Goal: Task Accomplishment & Management: Manage account settings

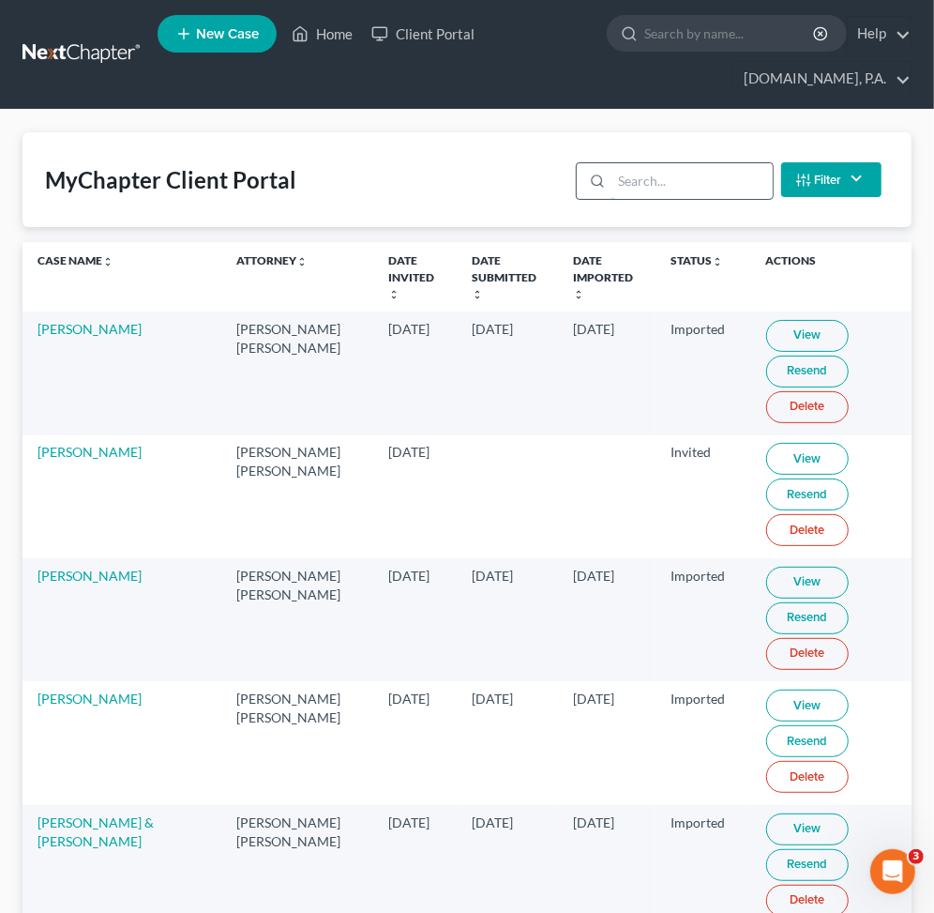
click at [652, 178] on input "search" at bounding box center [692, 181] width 160 height 36
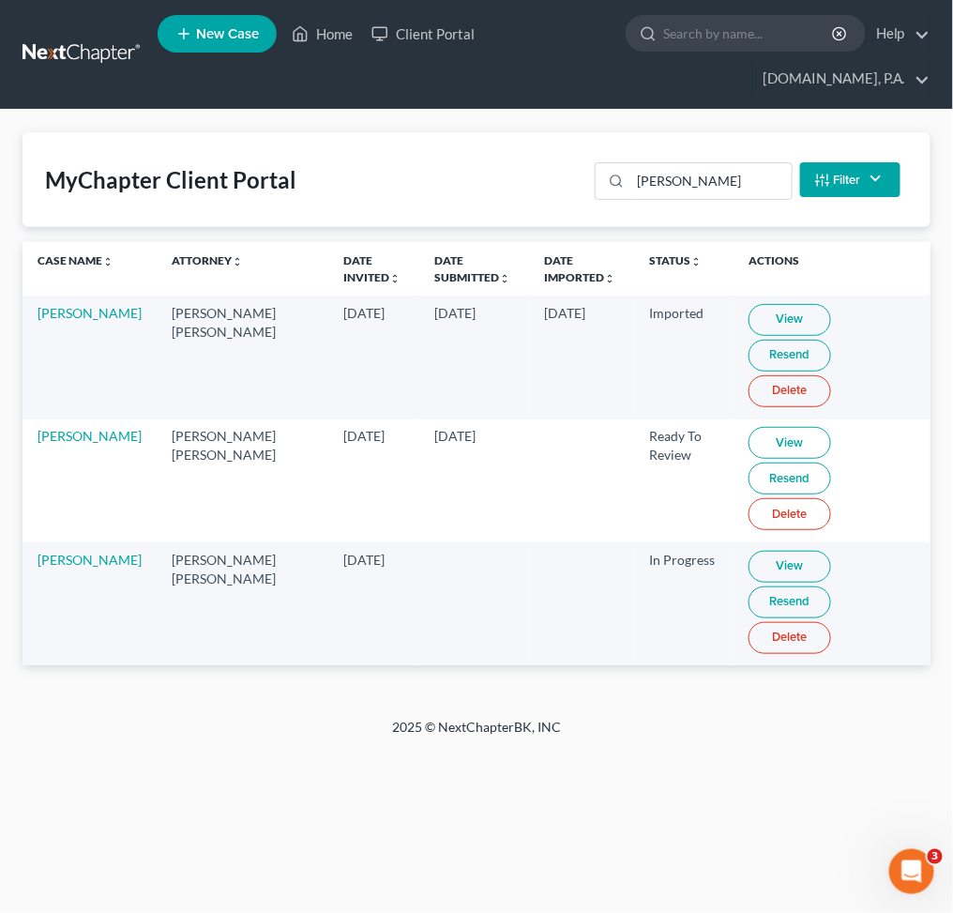
click at [749, 427] on link "View" at bounding box center [790, 443] width 83 height 32
click at [759, 427] on link "View" at bounding box center [790, 443] width 83 height 32
drag, startPoint x: 66, startPoint y: 410, endPoint x: 100, endPoint y: 423, distance: 37.1
click at [100, 423] on td "Laurie Butler" at bounding box center [90, 480] width 134 height 123
click at [713, 182] on input "butler" at bounding box center [710, 181] width 160 height 36
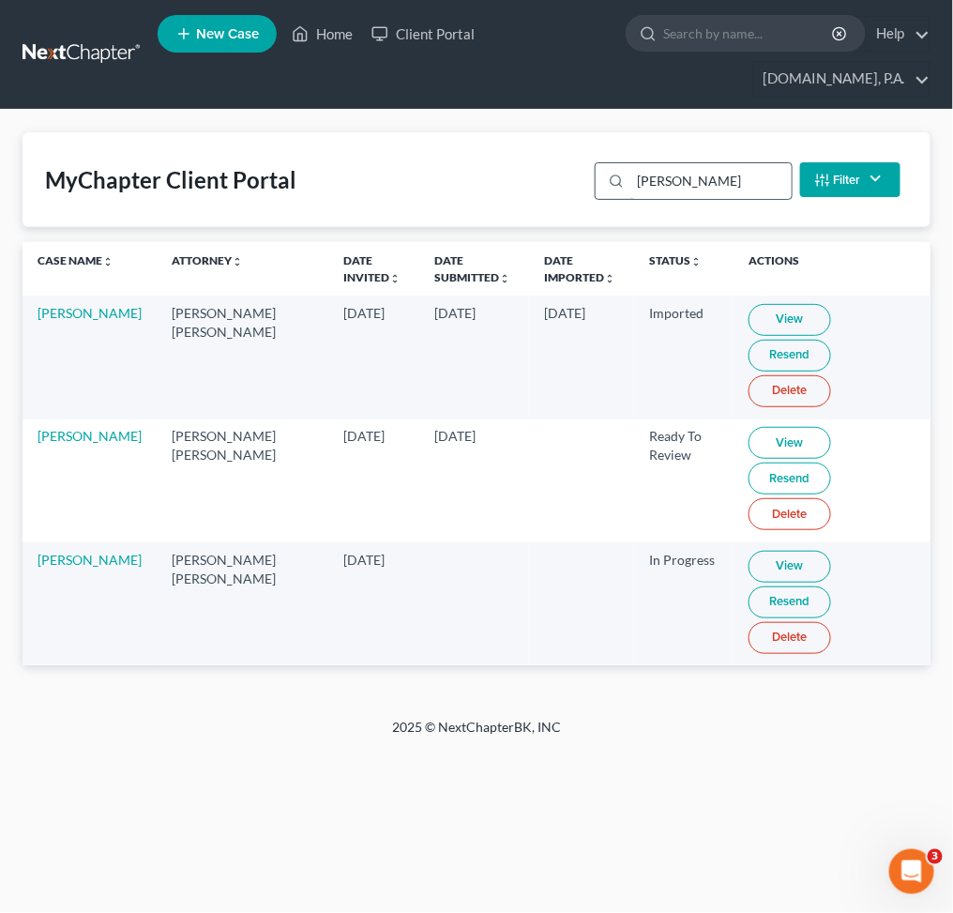
click at [722, 163] on input "butler" at bounding box center [710, 181] width 160 height 36
drag, startPoint x: 719, startPoint y: 176, endPoint x: 498, endPoint y: 179, distance: 220.5
click at [508, 179] on div "MyChapter Client Portal butler Filter Status Filter... Invited In Progress Read…" at bounding box center [477, 179] width 908 height 95
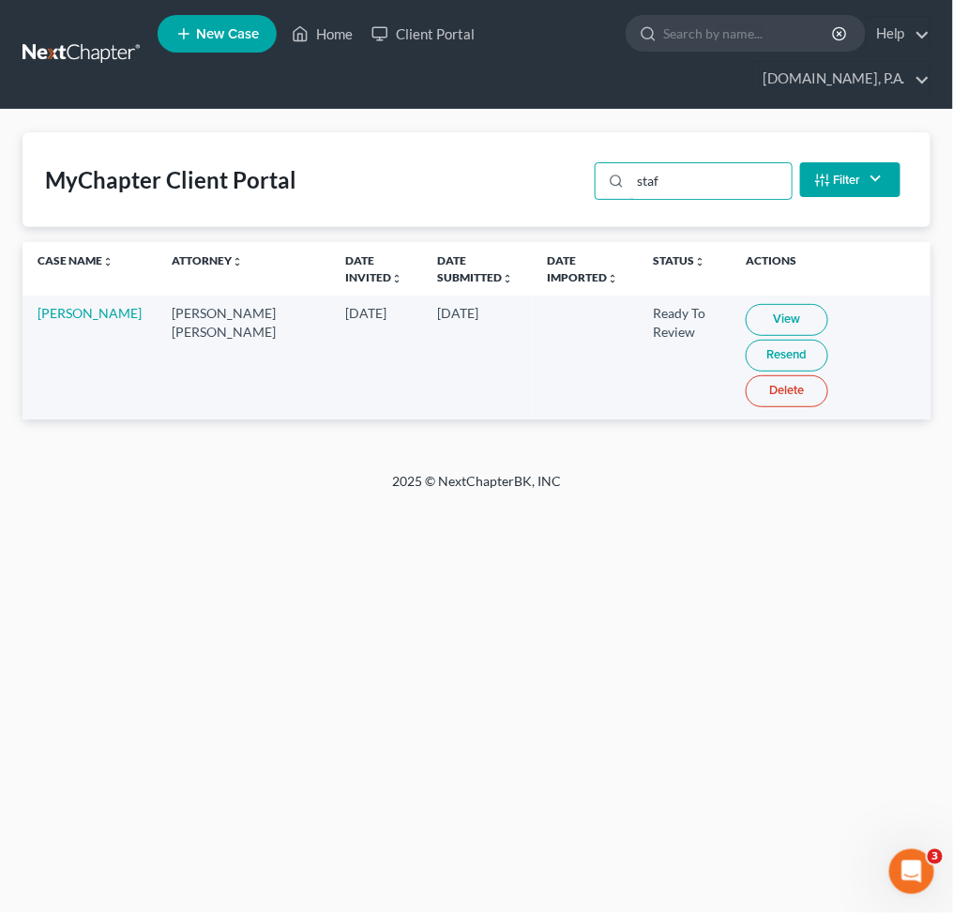
type input "staf"
click at [761, 319] on link "View" at bounding box center [787, 320] width 83 height 32
click at [839, 635] on div "Home New Case Client Portal Fresh-Start.Law, P.A. jay@fresh-start.law My Accoun…" at bounding box center [476, 456] width 953 height 913
click at [746, 318] on link "View" at bounding box center [787, 320] width 83 height 32
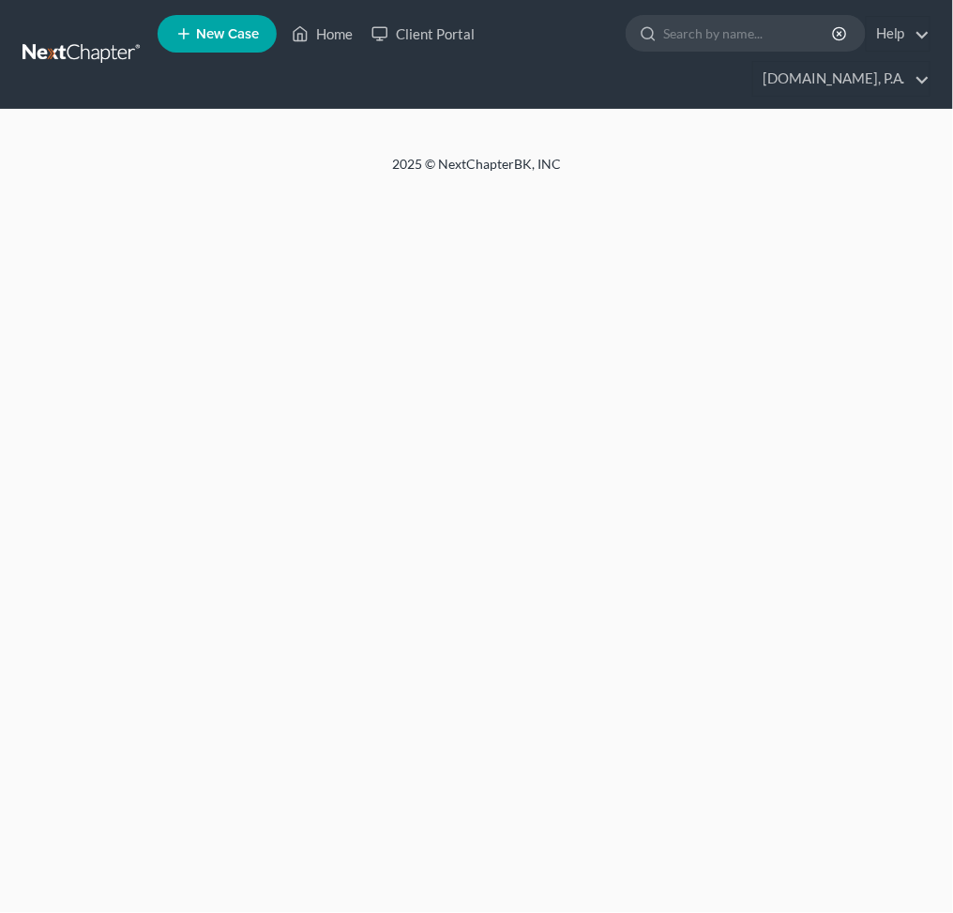
select select "4"
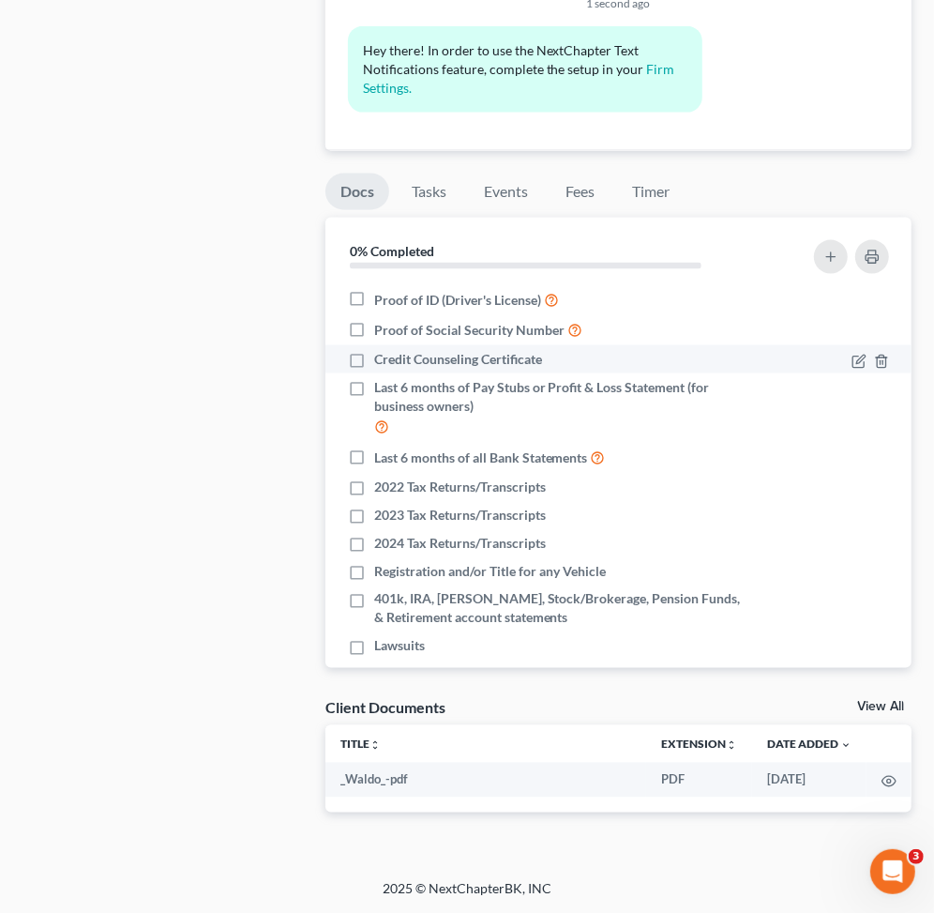
click at [374, 358] on label "Credit Counseling Certificate" at bounding box center [458, 359] width 168 height 19
click at [382, 358] on input "Credit Counseling Certificate" at bounding box center [388, 356] width 12 height 12
checkbox input "true"
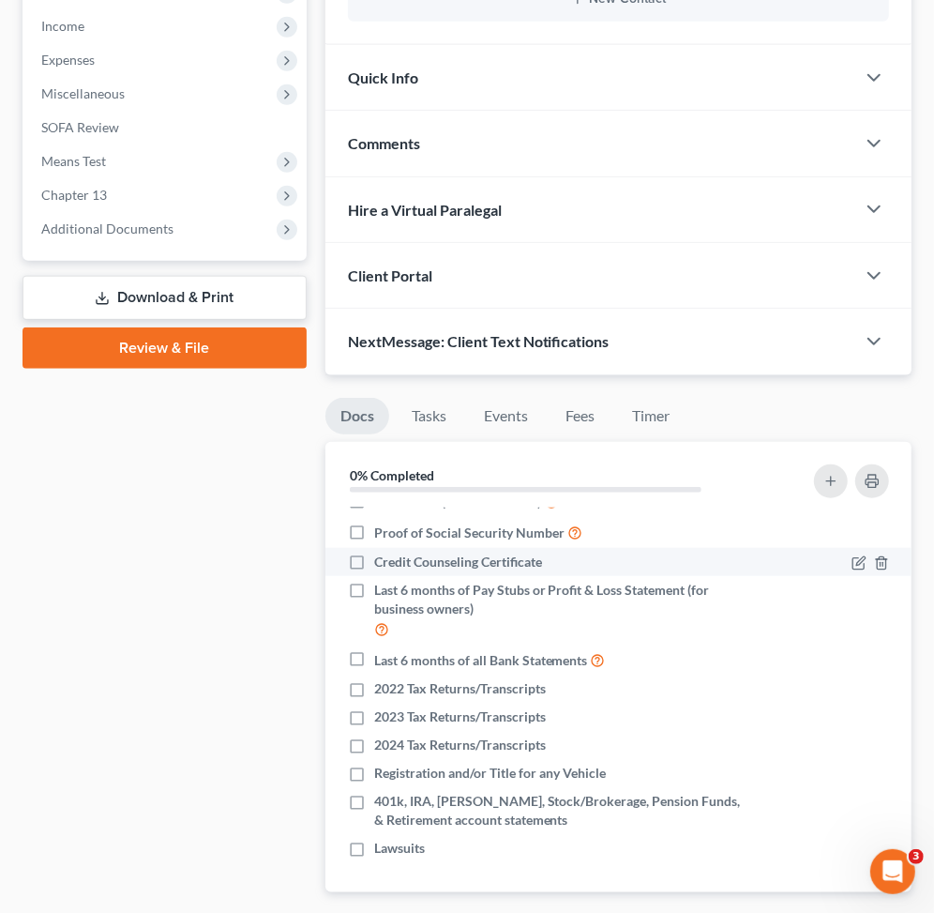
drag, startPoint x: 353, startPoint y: 558, endPoint x: 377, endPoint y: 573, distance: 28.6
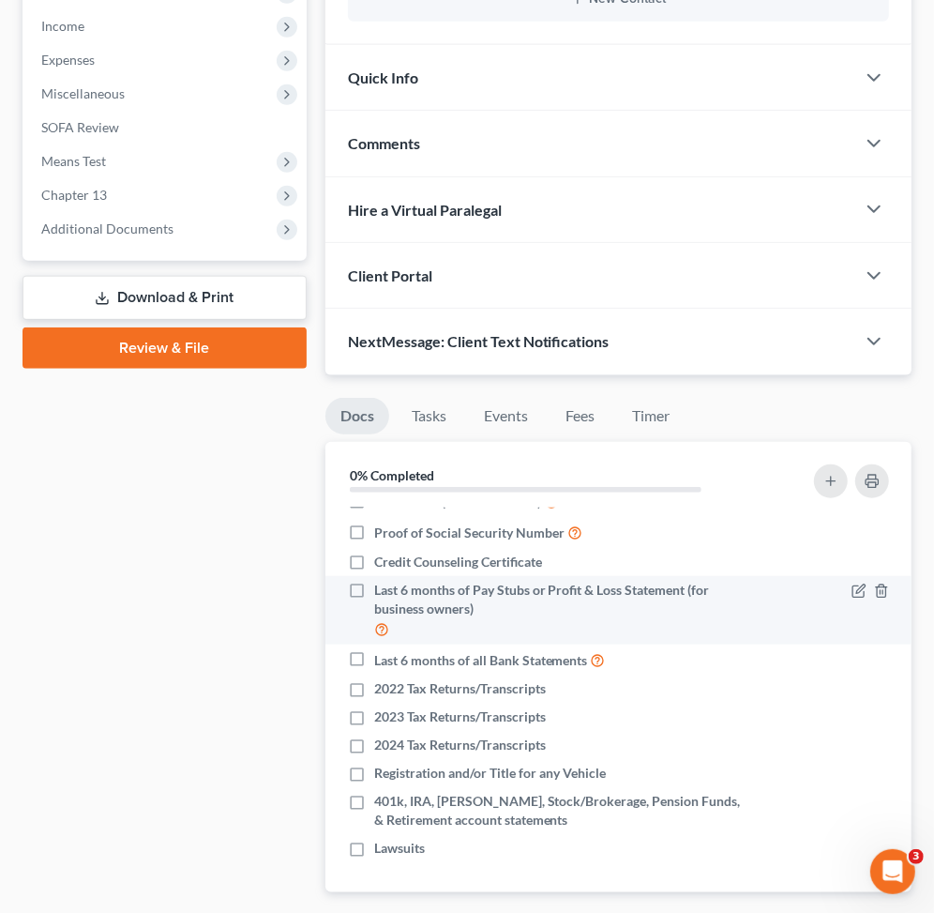
click at [374, 559] on label "Credit Counseling Certificate" at bounding box center [458, 562] width 168 height 19
click at [382, 559] on input "Credit Counseling Certificate" at bounding box center [388, 559] width 12 height 12
checkbox input "true"
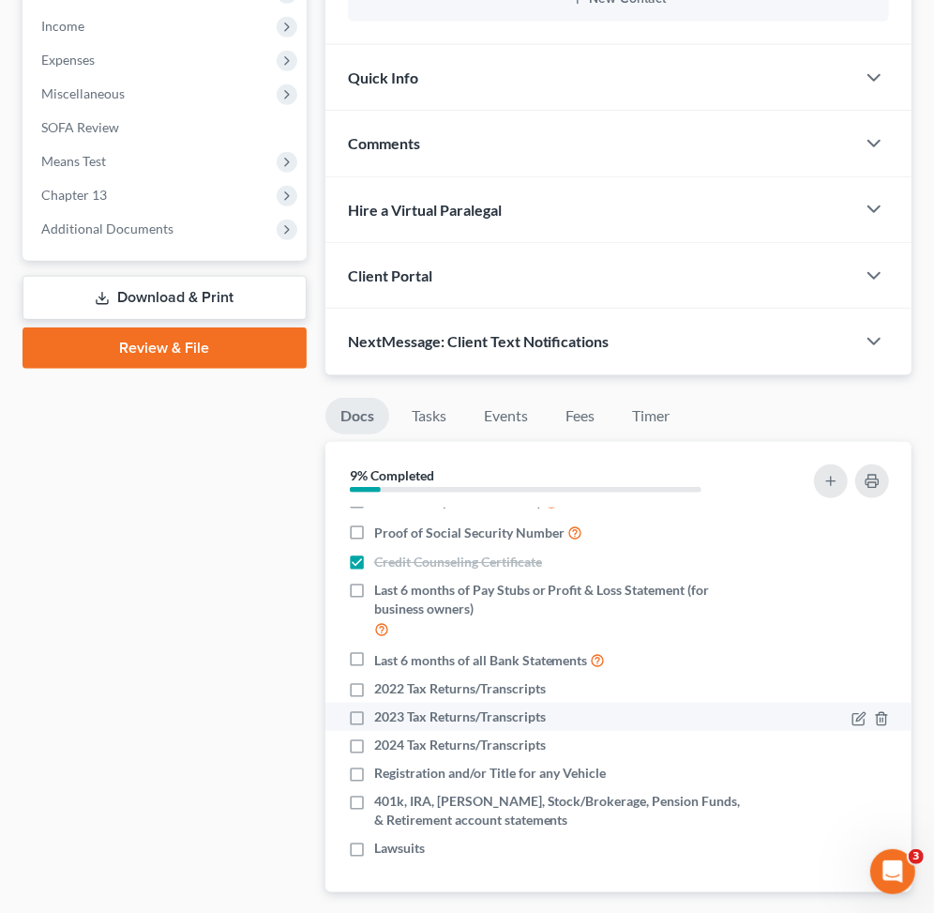
drag, startPoint x: 350, startPoint y: 692, endPoint x: 356, endPoint y: 705, distance: 14.7
click at [374, 690] on label "2022 Tax Returns/Transcripts" at bounding box center [460, 688] width 172 height 19
click at [382, 690] on input "2022 Tax Returns/Transcripts" at bounding box center [388, 685] width 12 height 12
checkbox input "true"
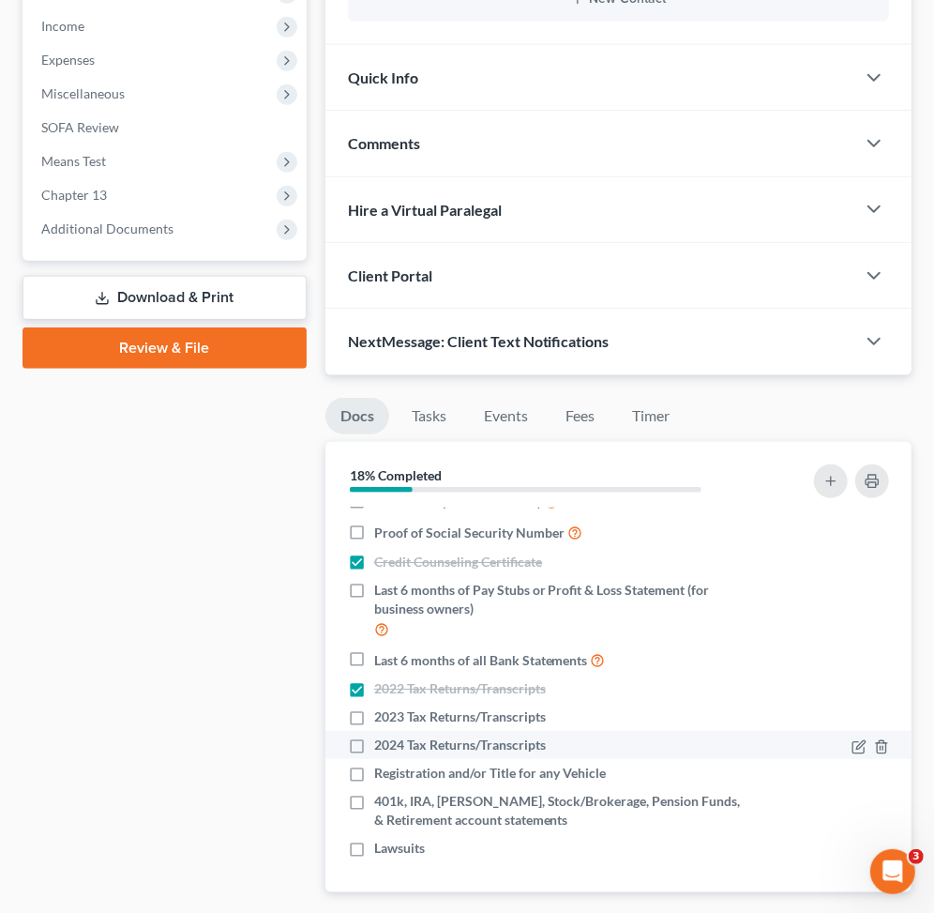
drag, startPoint x: 354, startPoint y: 722, endPoint x: 369, endPoint y: 741, distance: 24.0
click at [374, 721] on label "2023 Tax Returns/Transcripts" at bounding box center [460, 716] width 172 height 19
click at [382, 720] on input "2023 Tax Returns/Transcripts" at bounding box center [388, 713] width 12 height 12
checkbox input "true"
click at [374, 750] on label "2024 Tax Returns/Transcripts" at bounding box center [460, 744] width 172 height 19
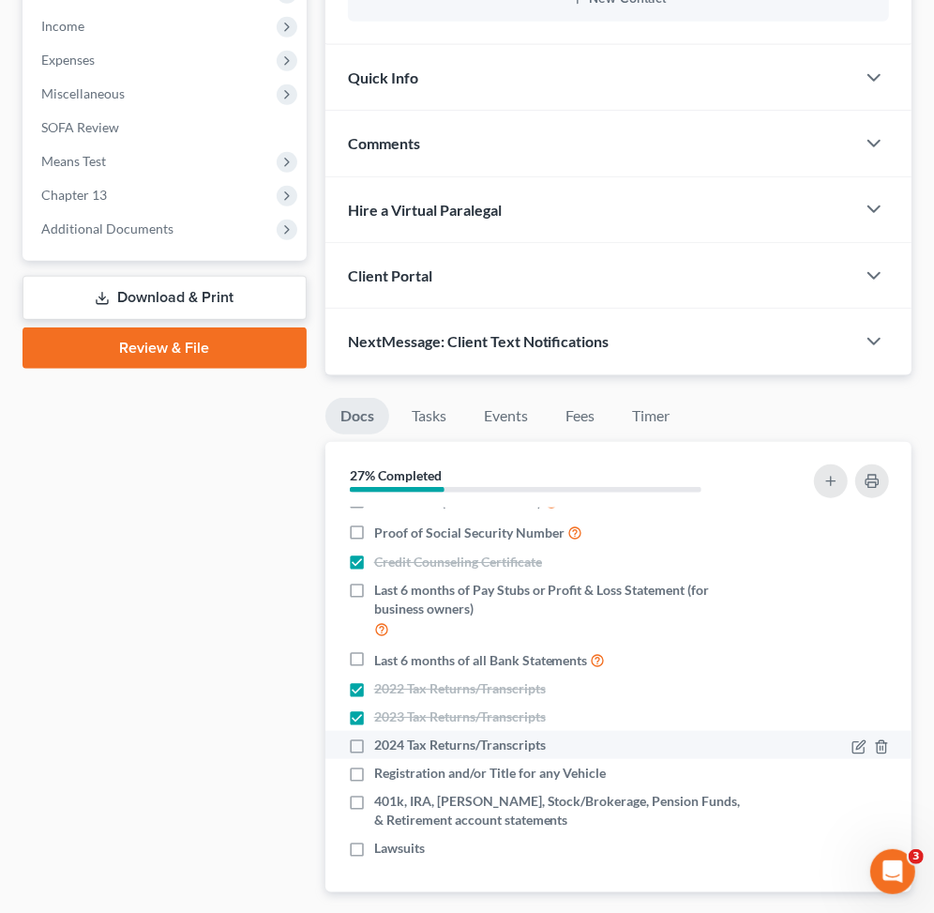
click at [382, 748] on input "2024 Tax Returns/Transcripts" at bounding box center [388, 741] width 12 height 12
checkbox input "true"
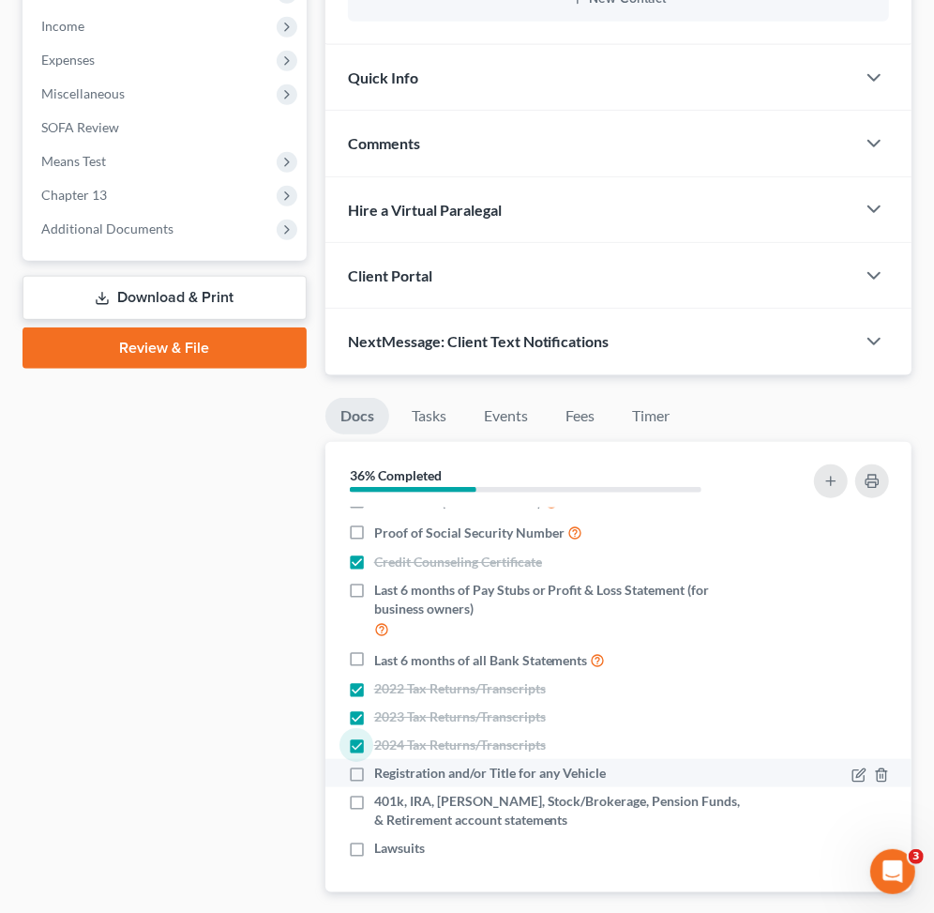
click at [830, 775] on div at bounding box center [829, 773] width 140 height 19
click at [852, 773] on icon "button" at bounding box center [859, 774] width 15 height 15
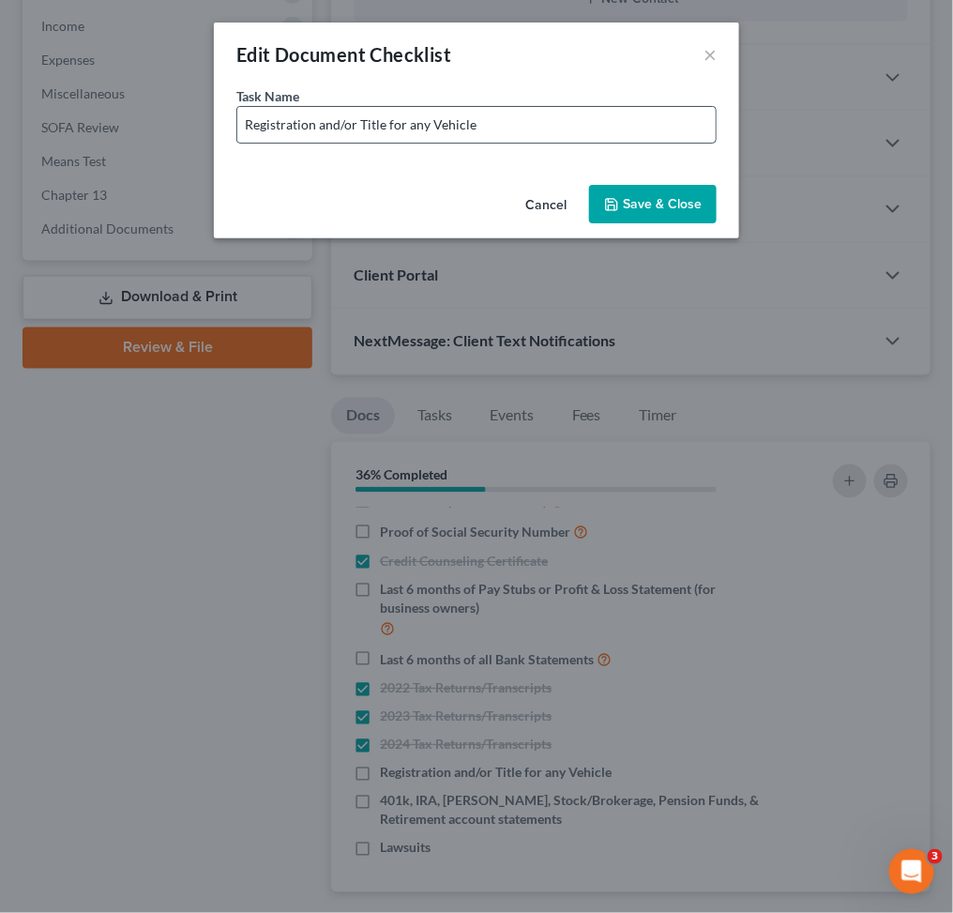
drag, startPoint x: 408, startPoint y: 129, endPoint x: 668, endPoint y: 116, distance: 260.1
click at [661, 116] on input "Registration and/or Title for any Vehicle" at bounding box center [476, 125] width 478 height 36
type input "Registration and/or Title for 2024 Hyundai"
drag, startPoint x: 665, startPoint y: 189, endPoint x: 688, endPoint y: 193, distance: 23.0
click at [668, 189] on button "Save & Close" at bounding box center [653, 204] width 128 height 39
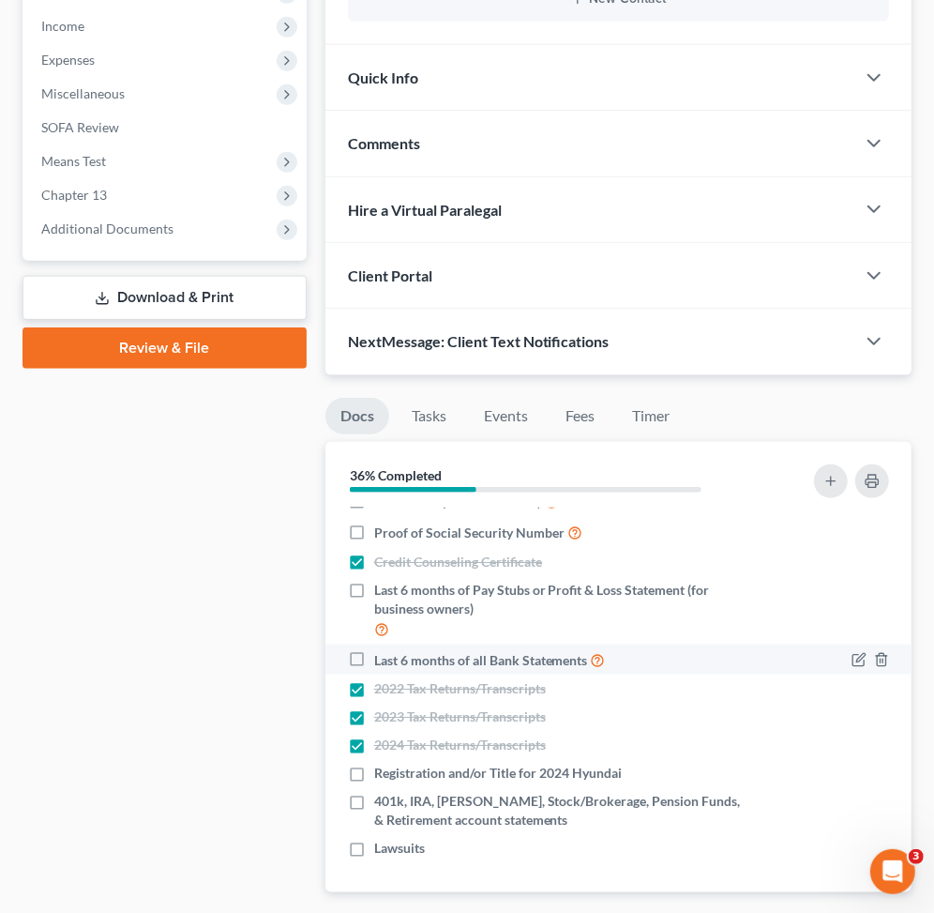
click at [374, 659] on label "Last 6 months of all Bank Statements" at bounding box center [490, 660] width 232 height 22
click at [382, 659] on input "Last 6 months of all Bank Statements" at bounding box center [388, 655] width 12 height 12
click at [374, 659] on label "Last 6 months of all Bank Statements" at bounding box center [490, 660] width 232 height 22
click at [382, 659] on input "Last 6 months of all Bank Statements" at bounding box center [388, 655] width 12 height 12
checkbox input "false"
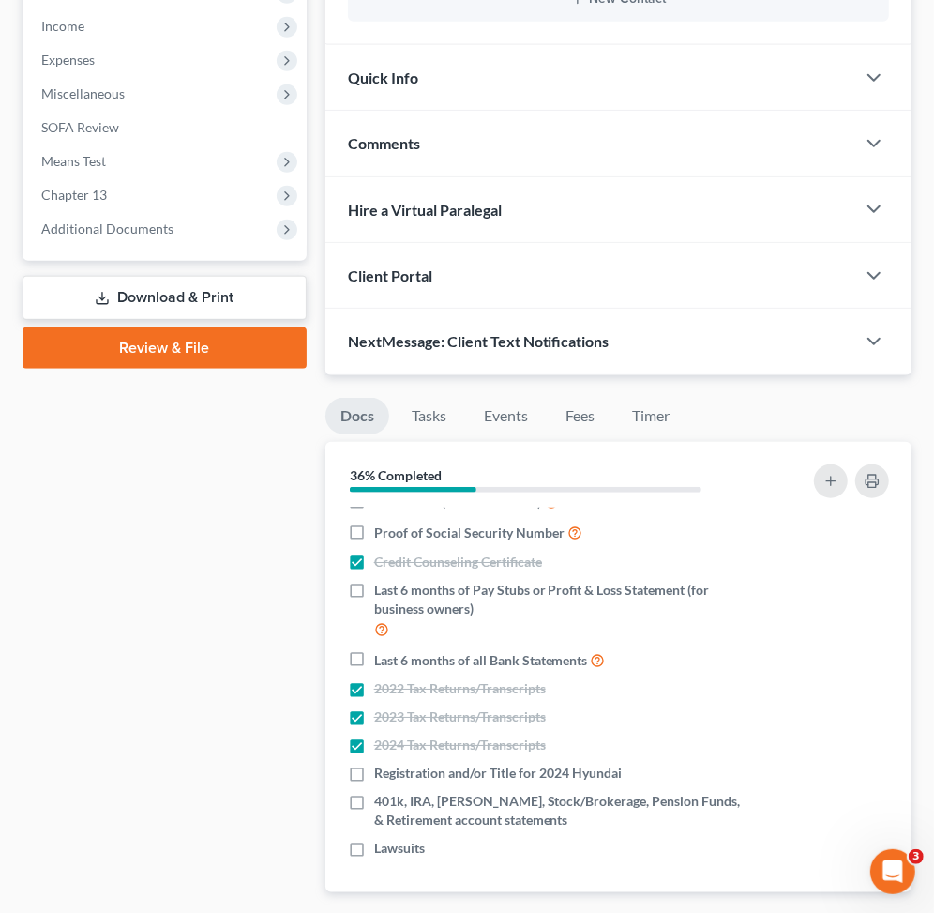
drag, startPoint x: 747, startPoint y: 405, endPoint x: 770, endPoint y: 454, distance: 54.1
click at [747, 405] on ul "Docs Tasks Events Fees Timer" at bounding box center [619, 420] width 586 height 44
click at [816, 477] on button "button" at bounding box center [831, 481] width 34 height 34
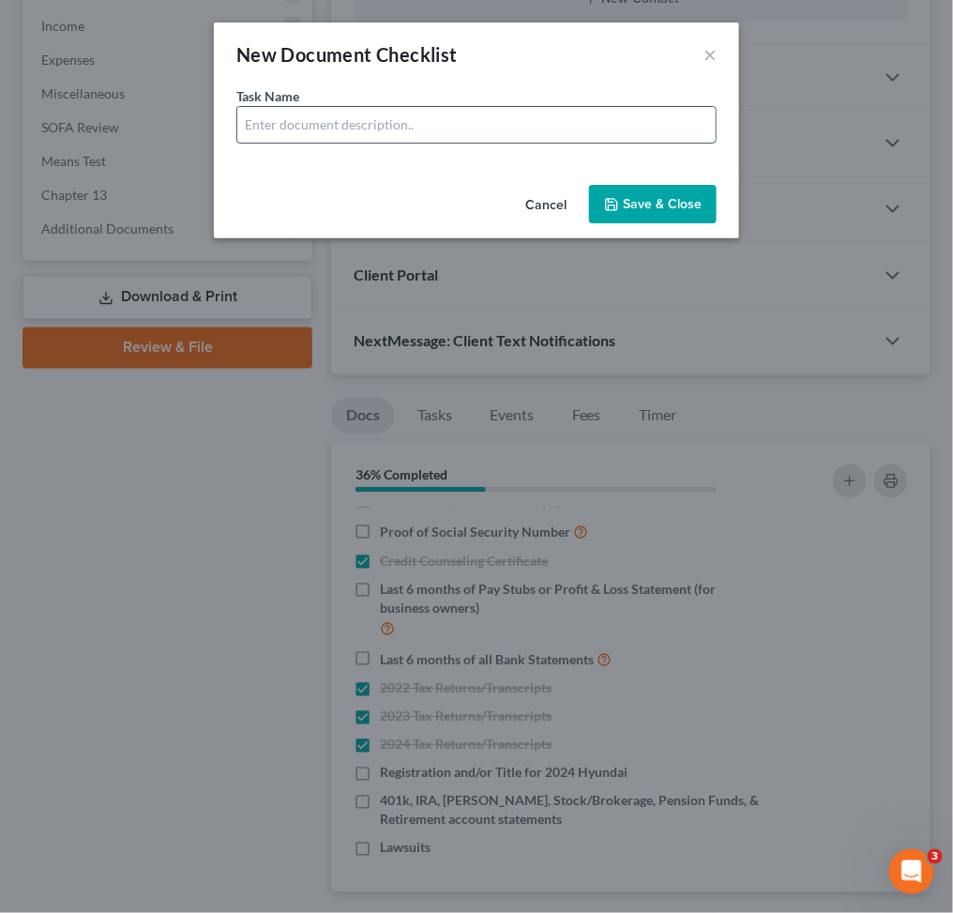
click at [324, 129] on input "text" at bounding box center [476, 125] width 478 height 36
type input "Bank Statements for Cash App - 6 Months"
click at [706, 214] on button "Save & Close" at bounding box center [653, 204] width 128 height 39
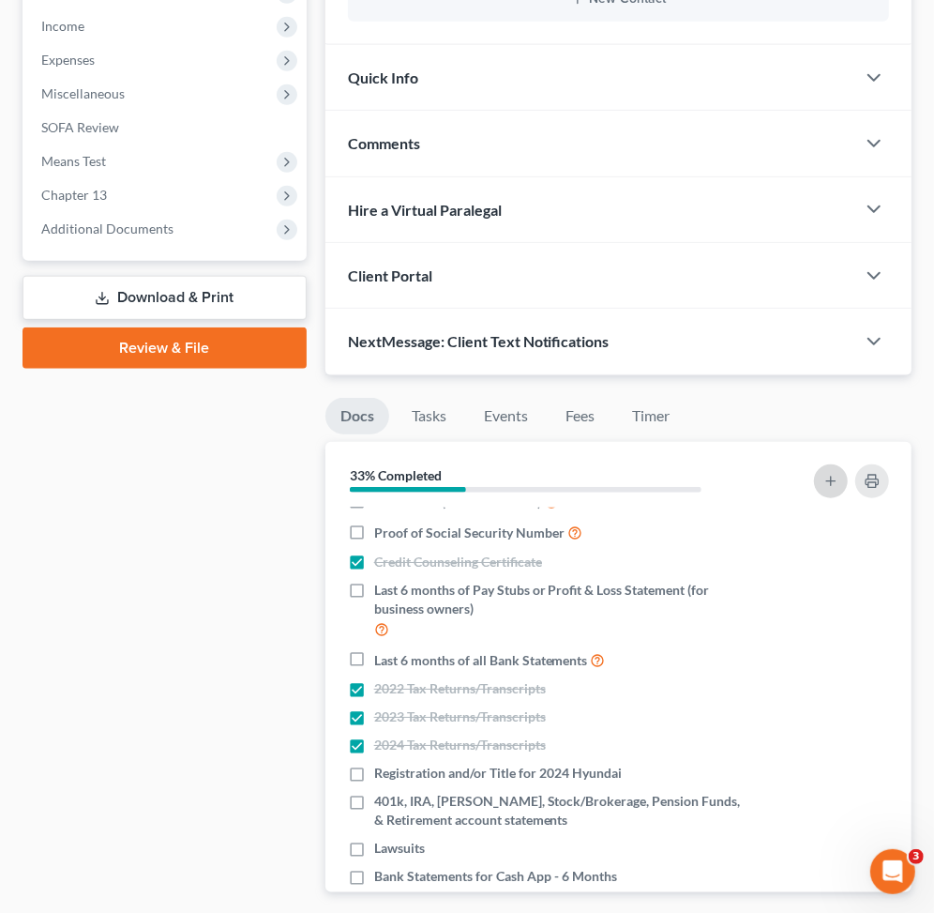
click at [826, 487] on button "button" at bounding box center [831, 481] width 34 height 34
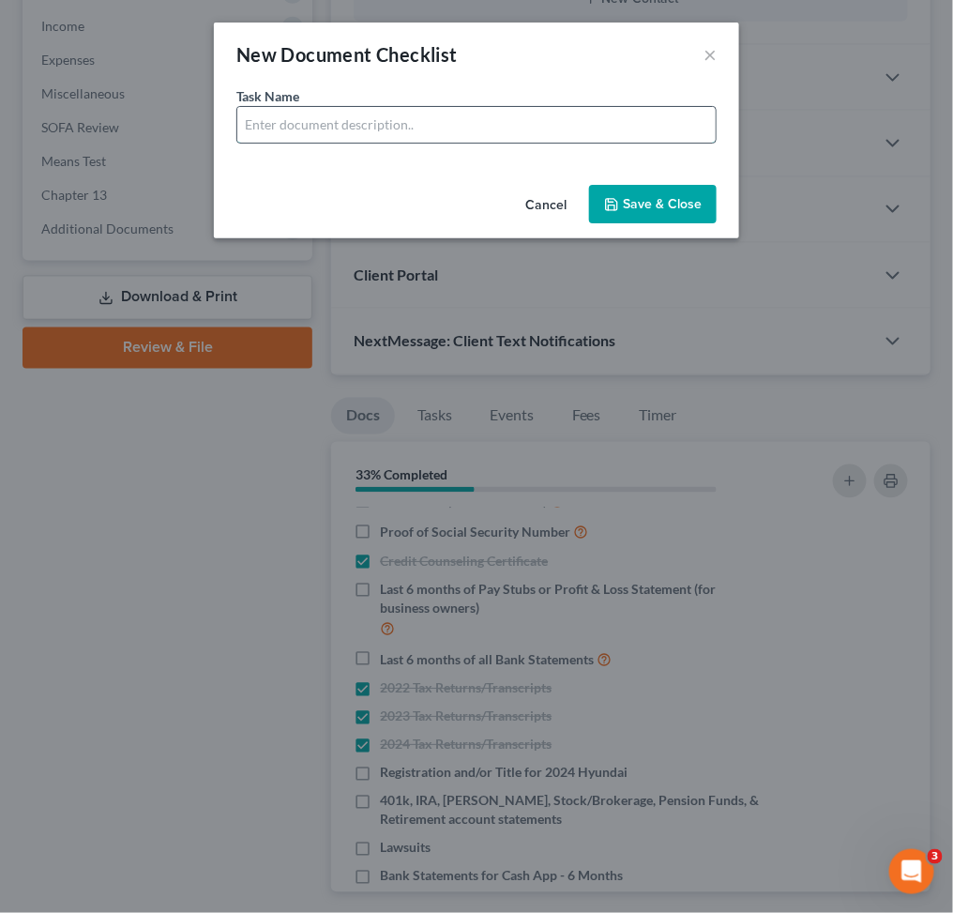
click at [426, 116] on input "text" at bounding box center [476, 125] width 478 height 36
drag, startPoint x: 363, startPoint y: 134, endPoint x: 642, endPoint y: 140, distance: 278.7
click at [632, 140] on input "Bank Statements for Cash App - 6 Months" at bounding box center [476, 125] width 478 height 36
type input "Bank Statements for Apple Cash - 6 Months"
click at [658, 197] on button "Save & Close" at bounding box center [653, 204] width 128 height 39
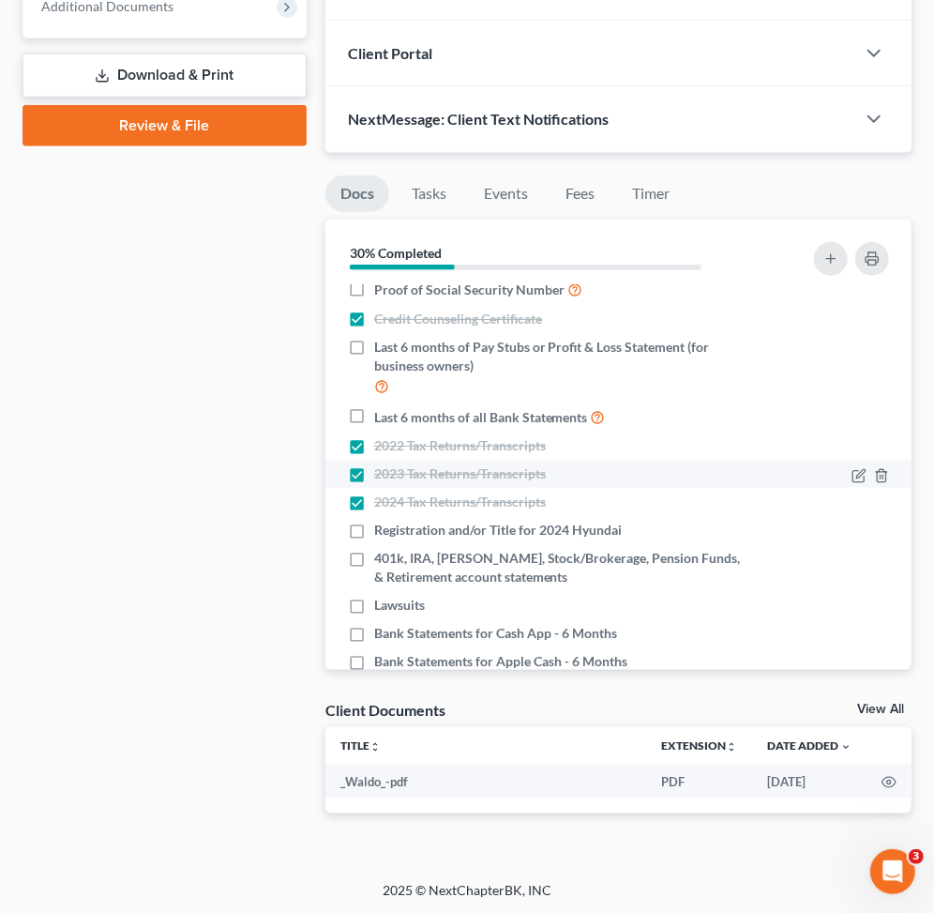
scroll to position [79, 0]
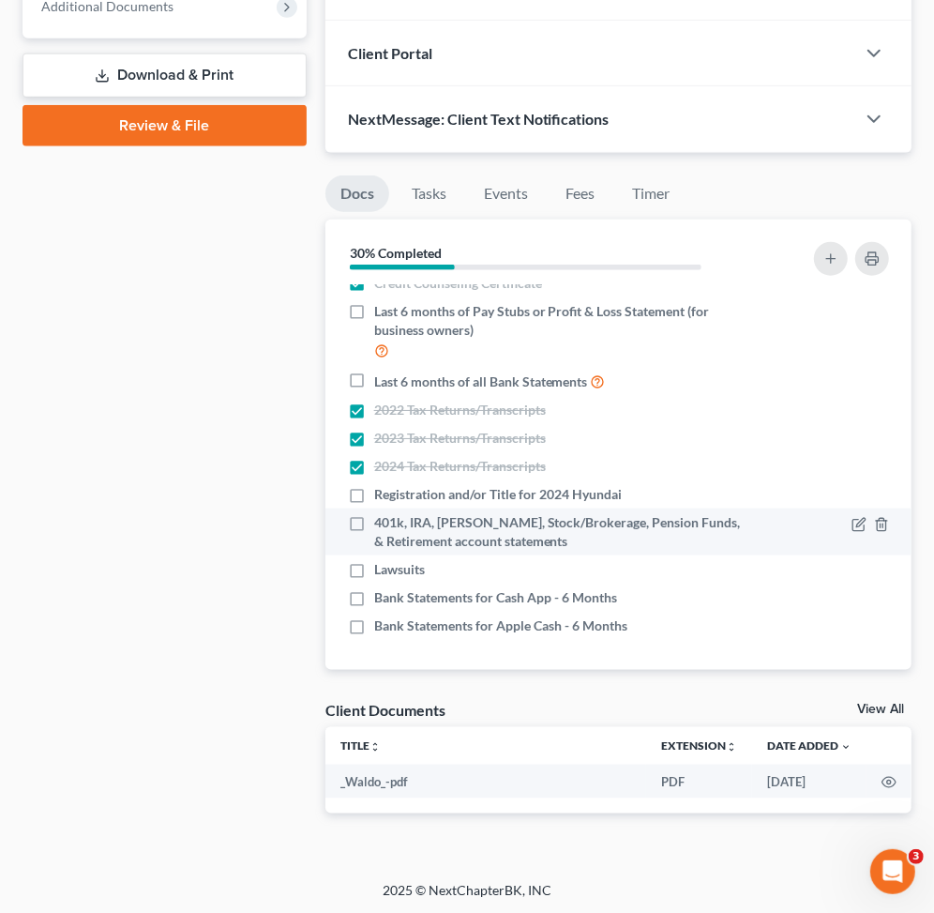
click at [374, 526] on label "401k, IRA, [PERSON_NAME], Stock/Brokerage, Pension Funds, & Retirement account …" at bounding box center [561, 532] width 375 height 38
click at [382, 525] on input "401k, IRA, [PERSON_NAME], Stock/Brokerage, Pension Funds, & Retirement account …" at bounding box center [388, 519] width 12 height 12
click at [374, 524] on label "401k, IRA, [PERSON_NAME], Stock/Brokerage, Pension Funds, & Retirement account …" at bounding box center [561, 532] width 375 height 38
click at [382, 524] on input "401k, IRA, [PERSON_NAME], Stock/Brokerage, Pension Funds, & Retirement account …" at bounding box center [388, 519] width 12 height 12
checkbox input "false"
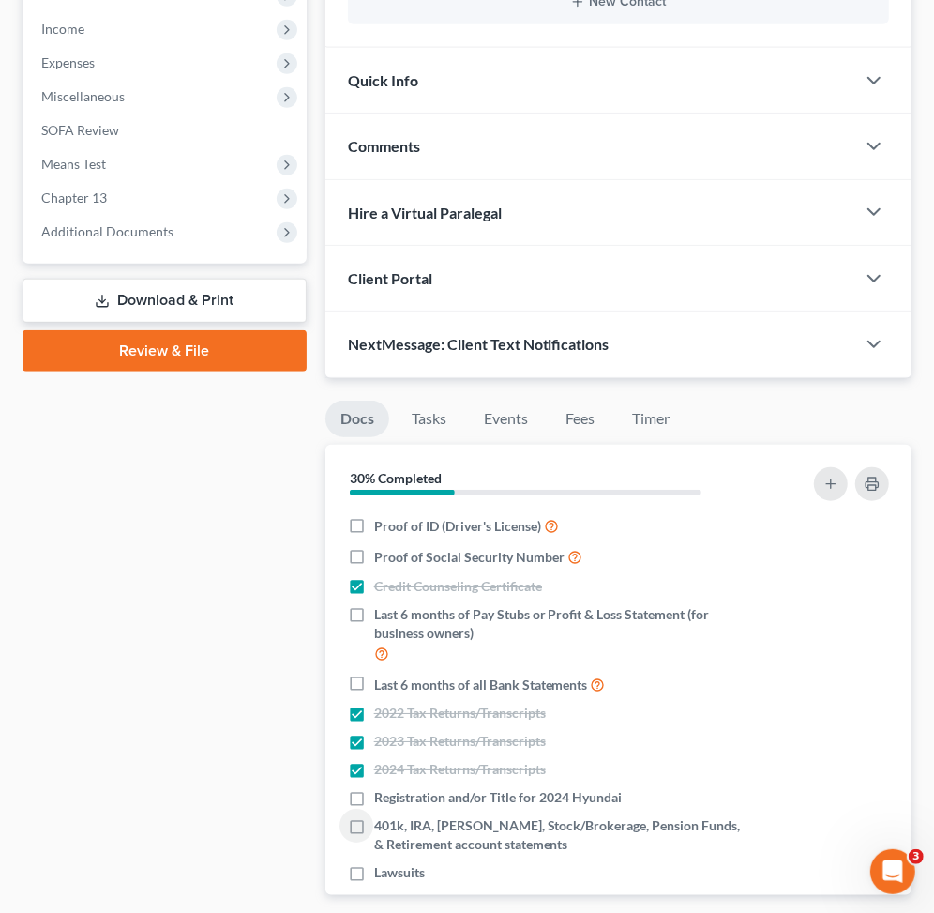
scroll to position [597, 0]
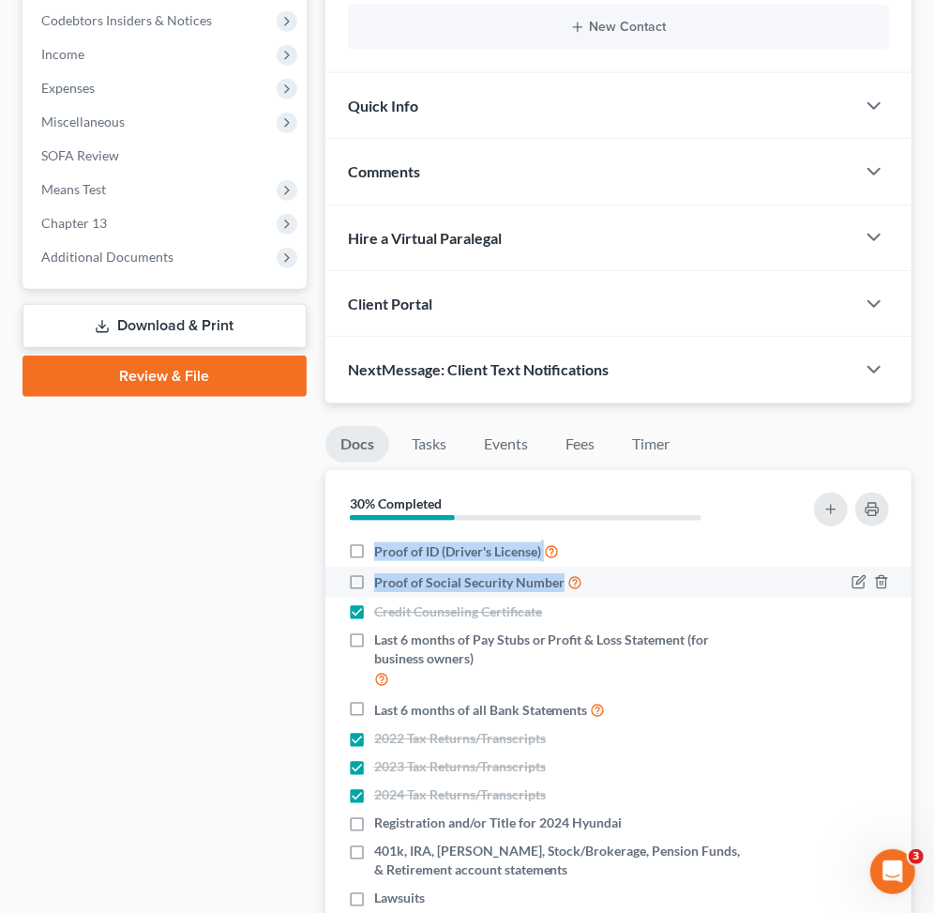
drag, startPoint x: 371, startPoint y: 550, endPoint x: 561, endPoint y: 584, distance: 193.6
click at [561, 584] on ul "Proof of ID (Driver's License) Proof of Social Security Number Credit Counselin…" at bounding box center [619, 752] width 556 height 432
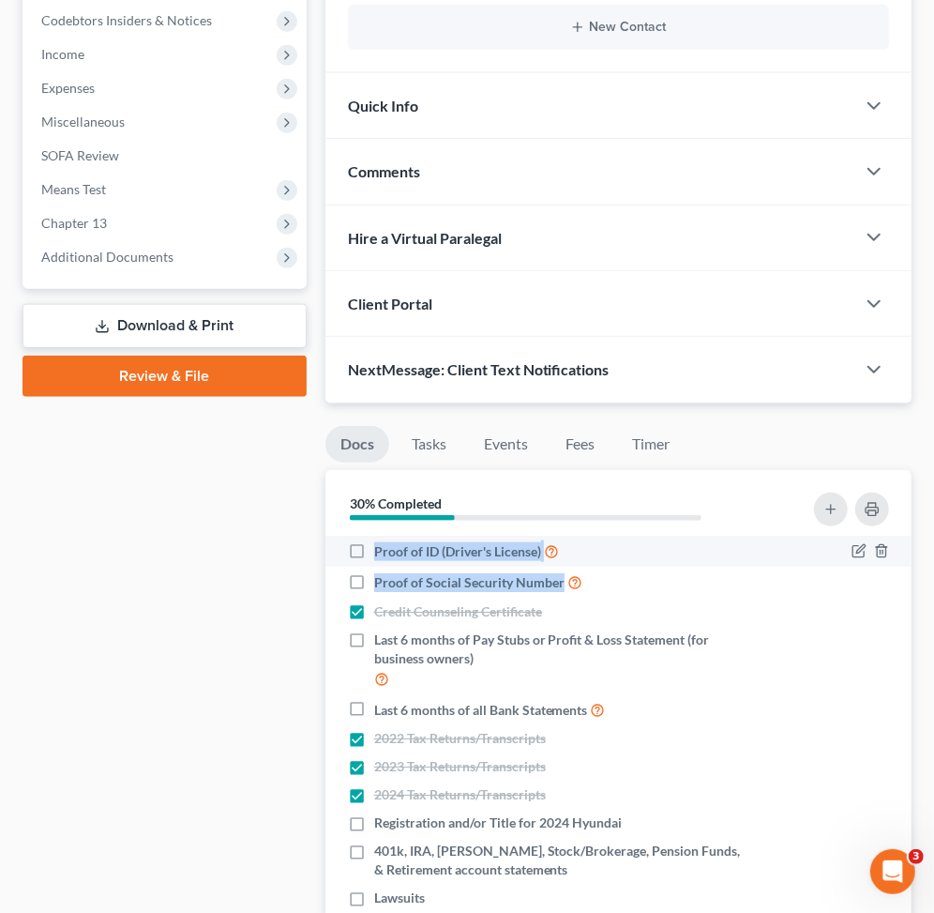
copy ul "Proof of ID (Driver's License) Proof of Social Security Number"
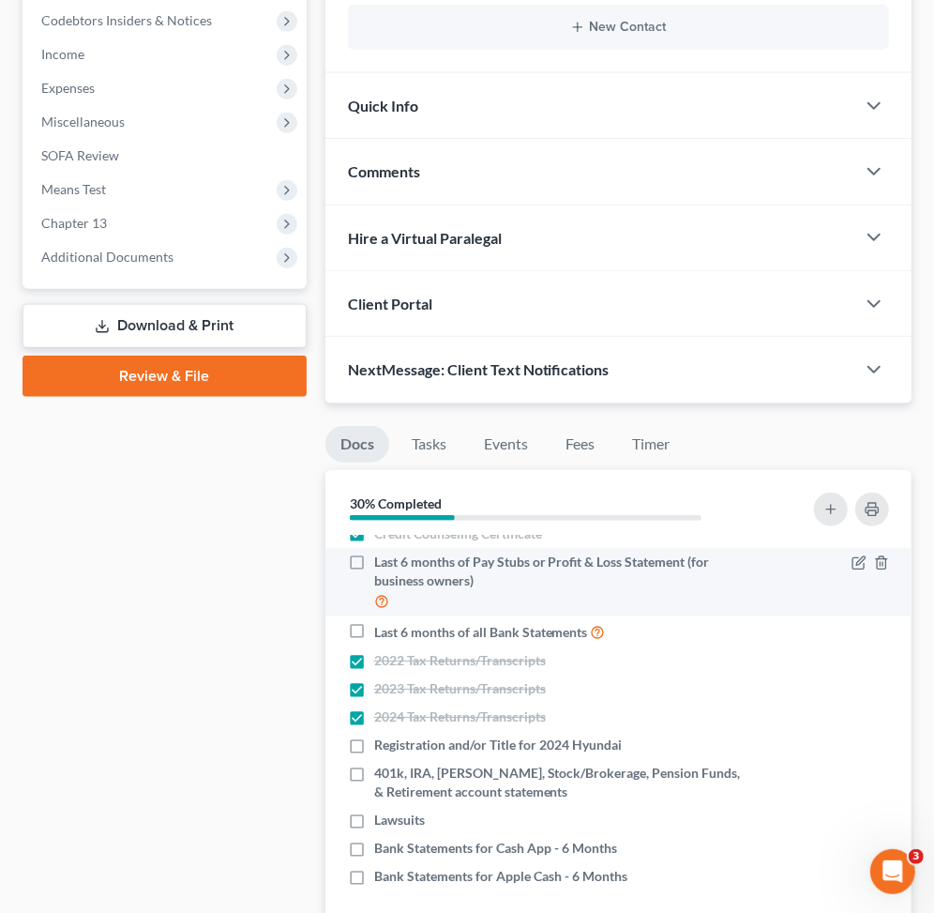
scroll to position [0, 0]
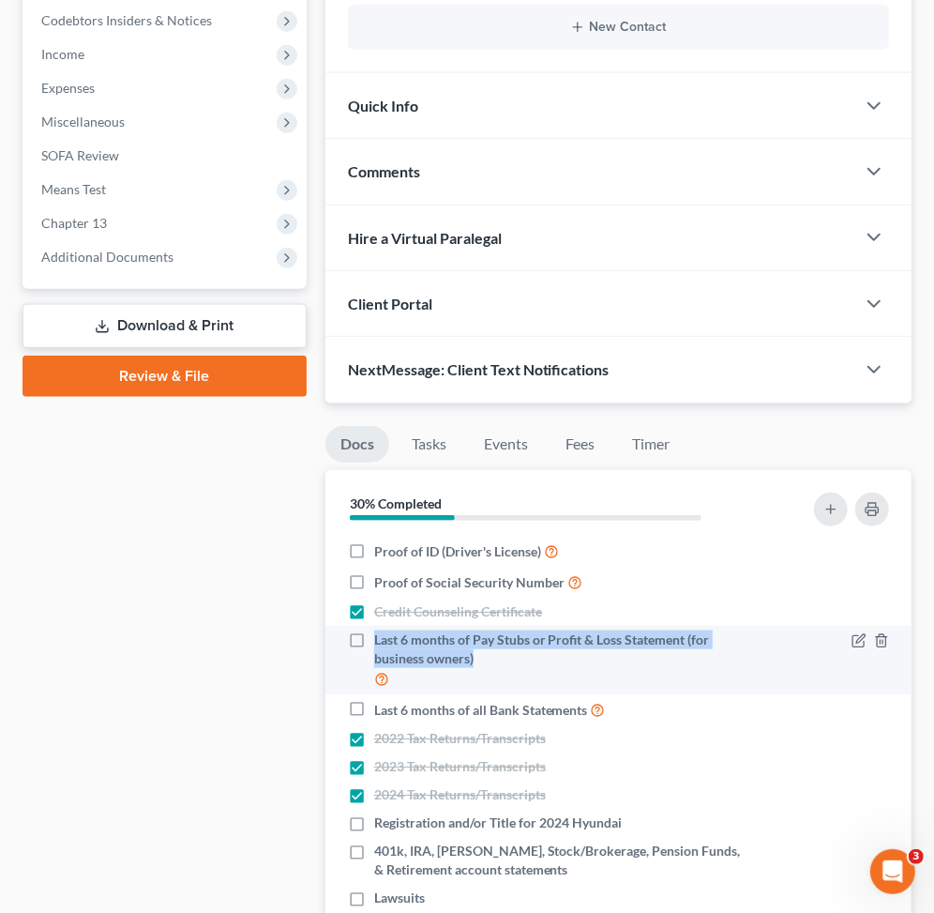
drag, startPoint x: 372, startPoint y: 639, endPoint x: 484, endPoint y: 657, distance: 113.0
click at [484, 657] on span "Last 6 months of Pay Stubs or Profit & Loss Statement (for business owners)" at bounding box center [561, 649] width 375 height 38
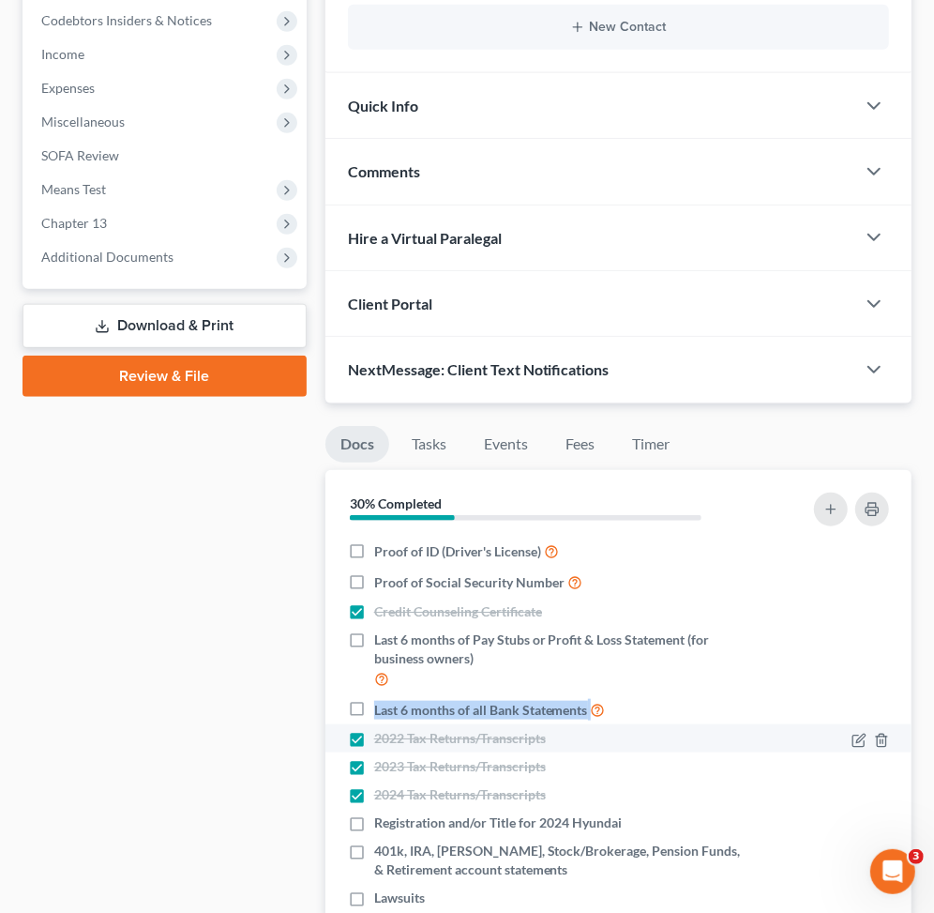
drag, startPoint x: 371, startPoint y: 707, endPoint x: 576, endPoint y: 722, distance: 206.0
click at [576, 722] on ul "Proof of ID (Driver's License) Proof of Social Security Number Credit Counselin…" at bounding box center [619, 752] width 556 height 432
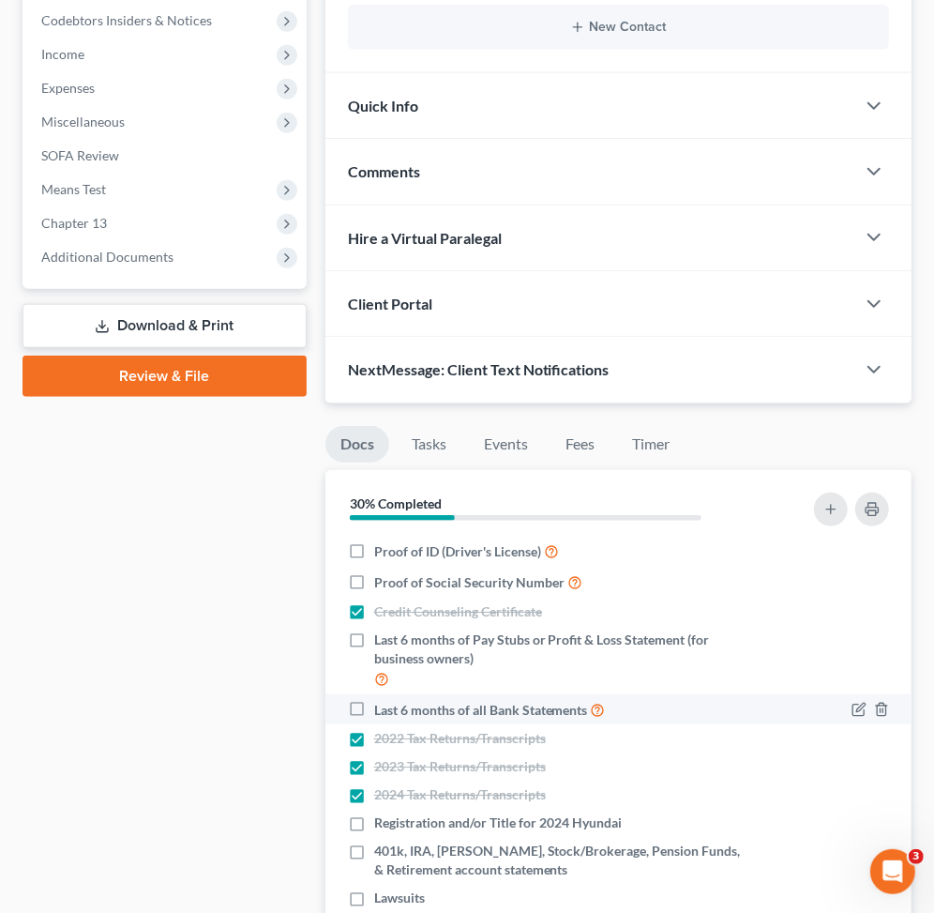
drag, startPoint x: 356, startPoint y: 712, endPoint x: 371, endPoint y: 723, distance: 18.8
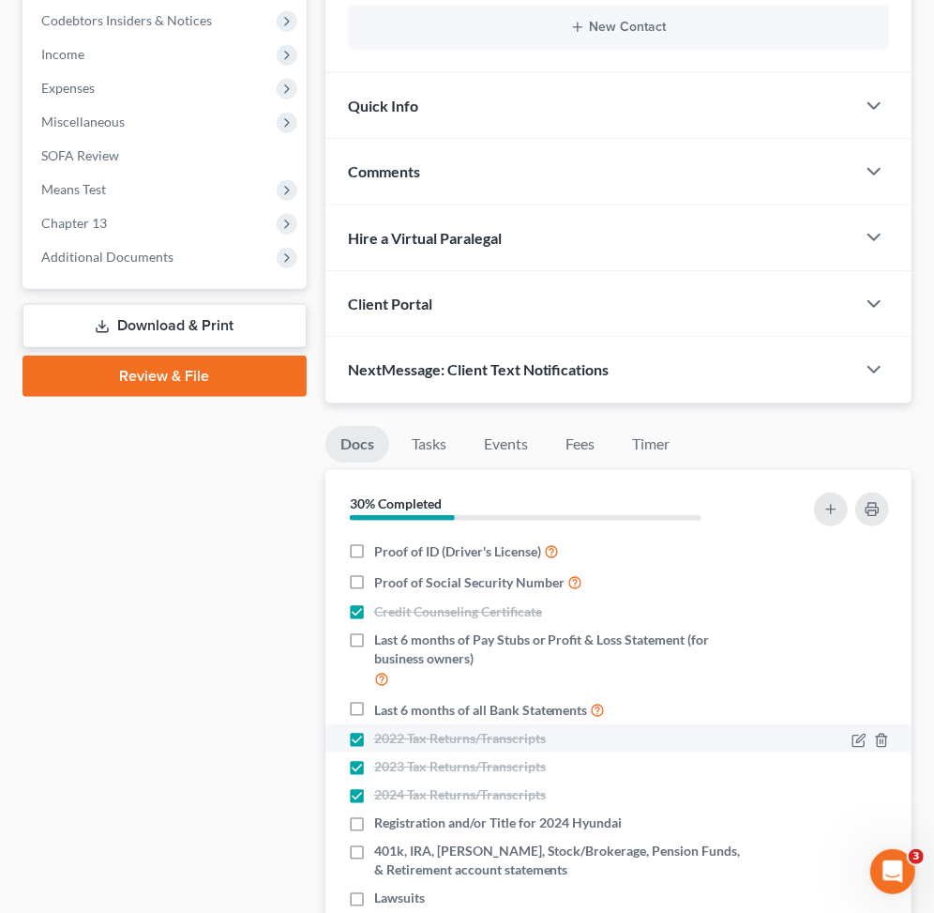
click at [374, 713] on label "Last 6 months of all Bank Statements" at bounding box center [490, 710] width 232 height 22
click at [382, 711] on input "Last 6 months of all Bank Statements" at bounding box center [388, 705] width 12 height 12
checkbox input "true"
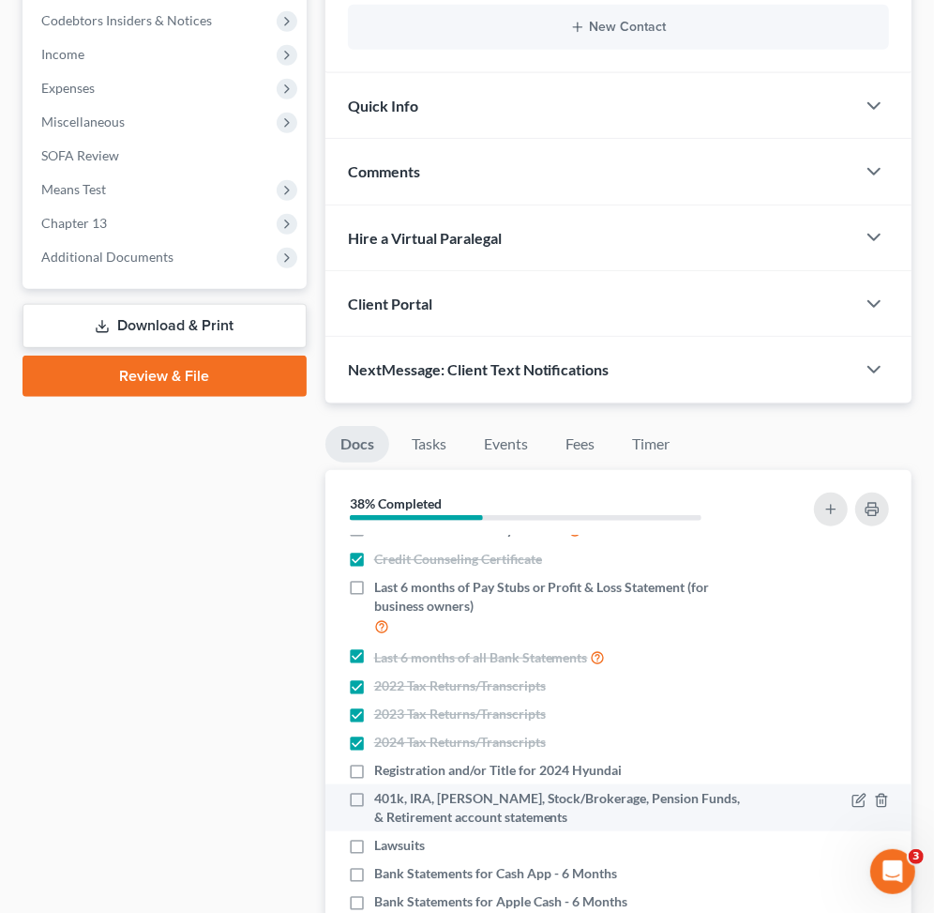
scroll to position [79, 0]
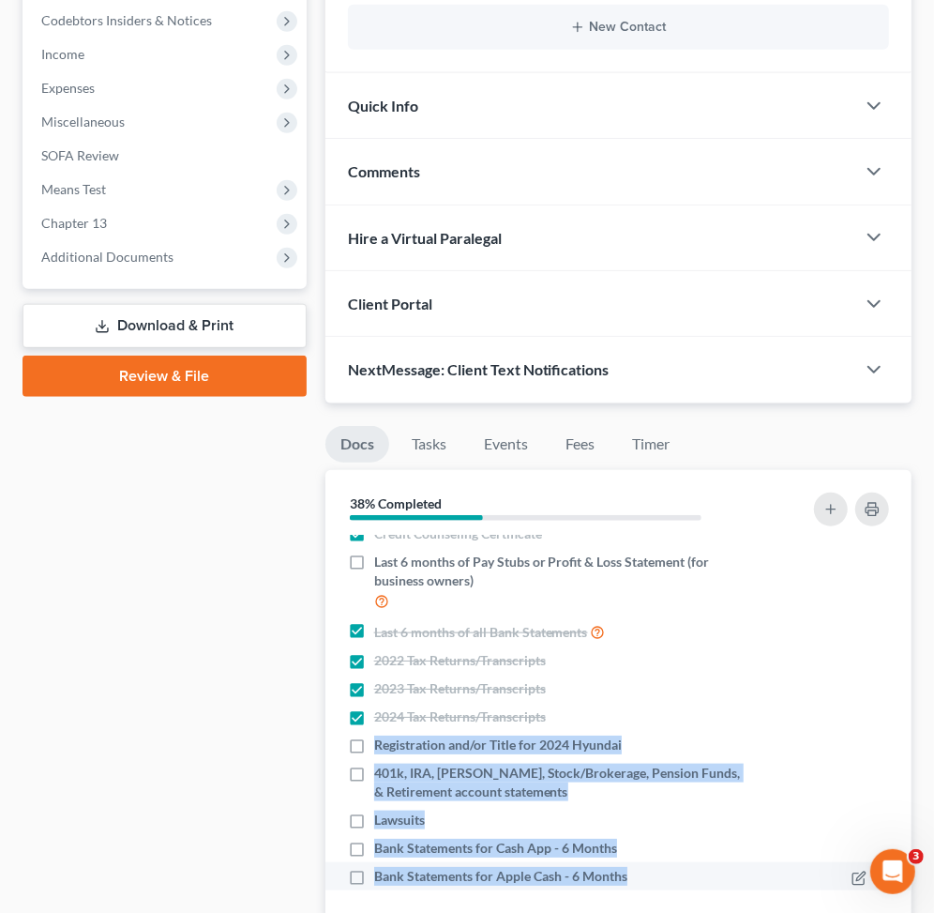
drag, startPoint x: 372, startPoint y: 740, endPoint x: 645, endPoint y: 869, distance: 301.7
click at [645, 869] on ul "Proof of ID (Driver's License) Proof of Social Security Number Credit Counselin…" at bounding box center [619, 674] width 556 height 432
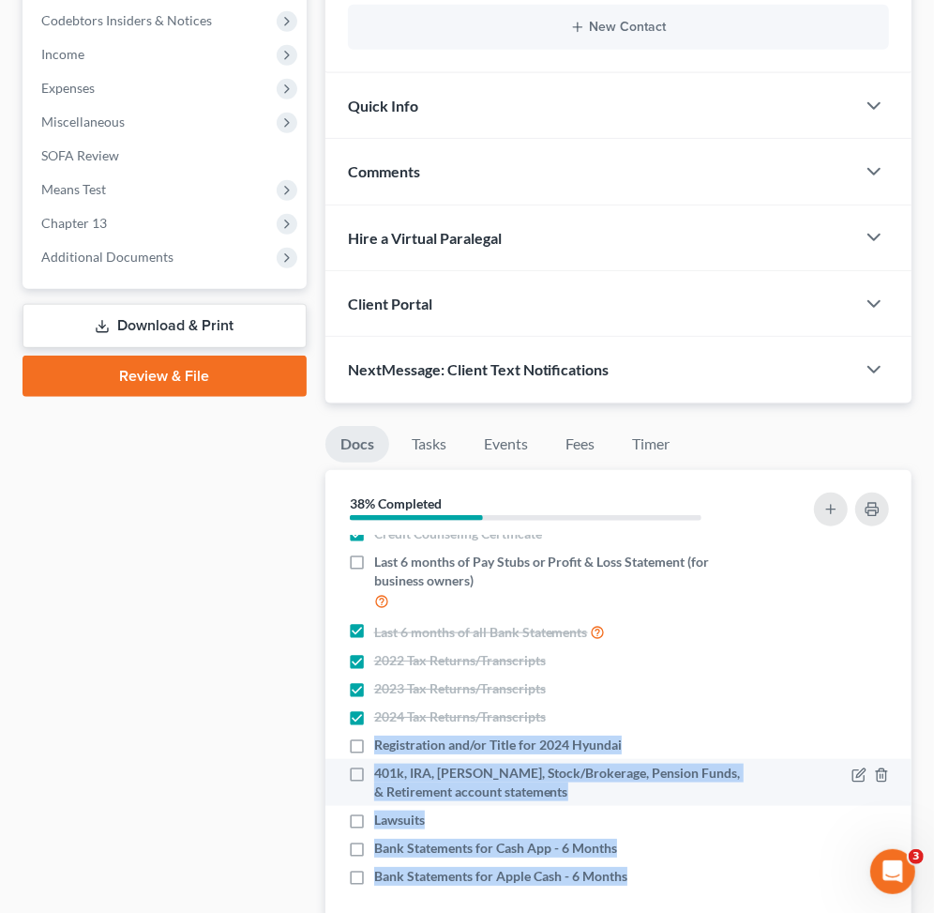
copy ul "Registration and/or Title for 2024 Hyundai 401k, IRA, [PERSON_NAME], Stock/Brok…"
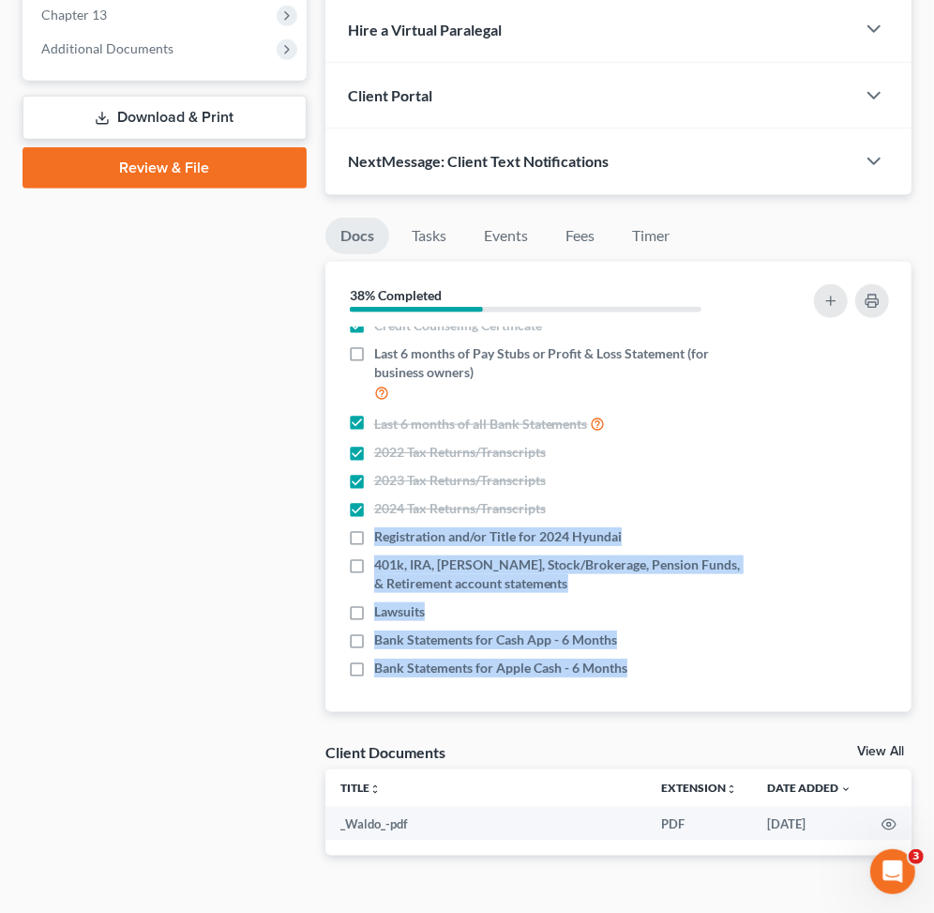
scroll to position [847, 0]
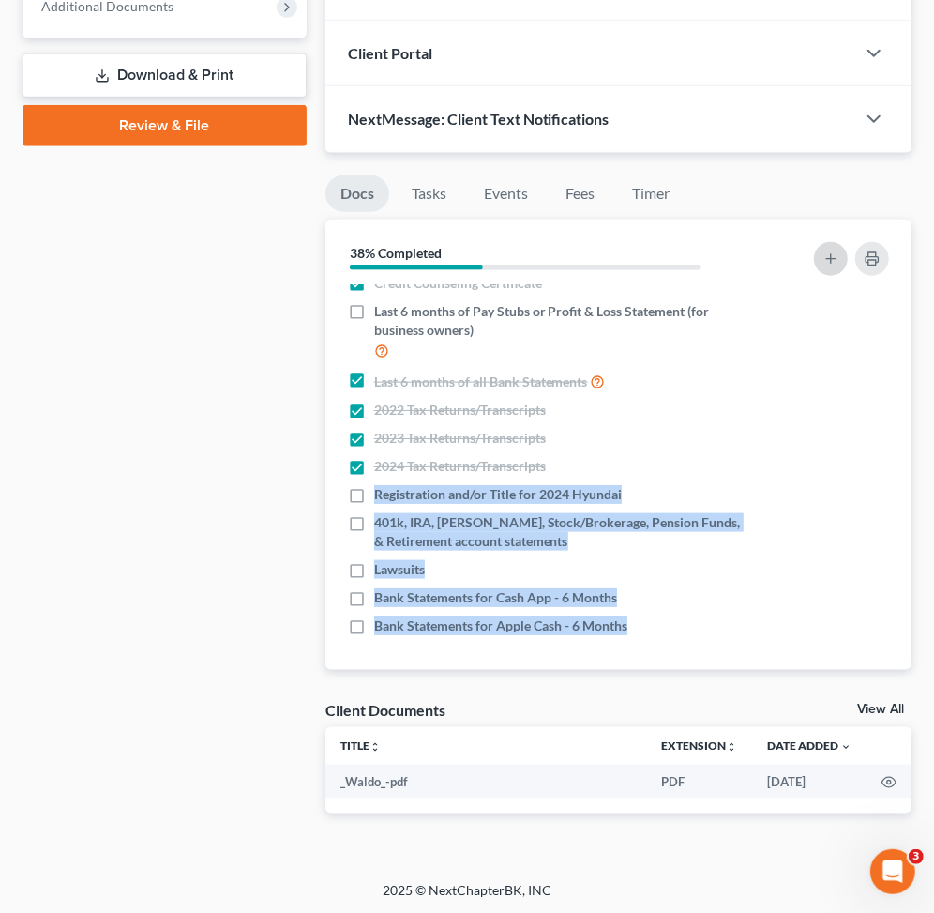
click at [831, 258] on line "button" at bounding box center [831, 258] width 0 height 8
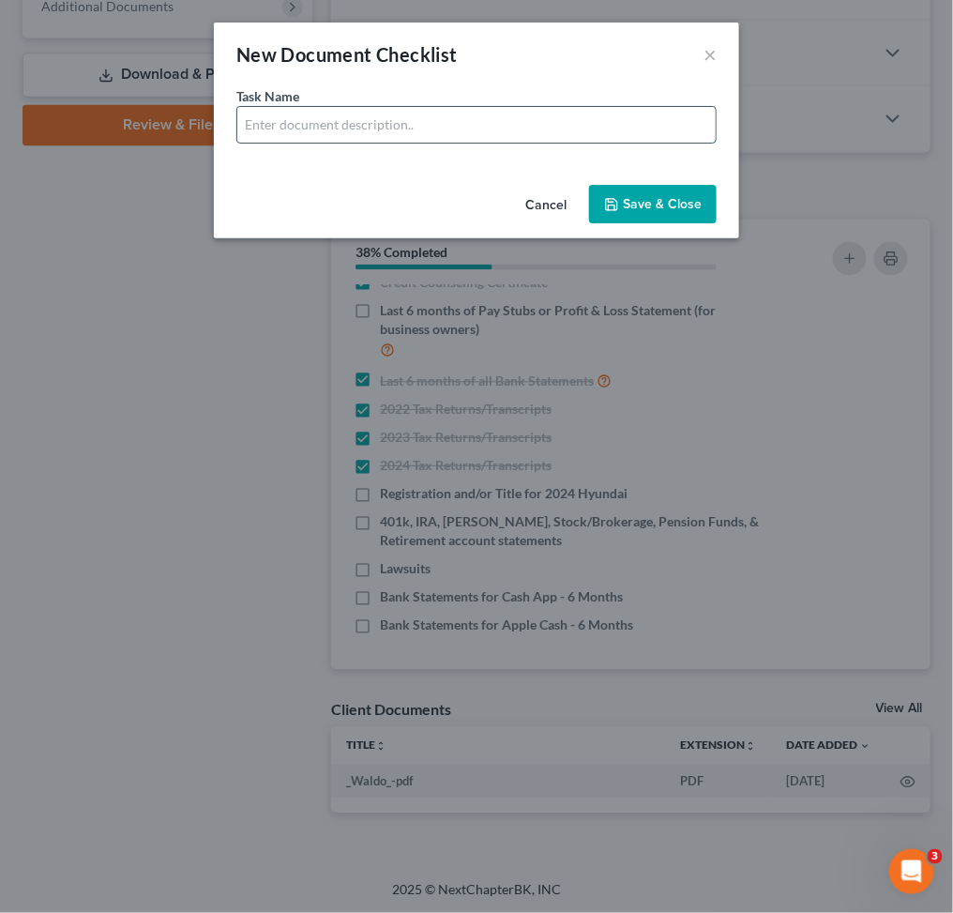
click at [376, 120] on input "text" at bounding box center [476, 125] width 478 height 36
paste input "Bank Statement for USAA 7993 - [DATE]-[DATE]"
type input "Bank Statement for USAA 7993 - [DATE]-[DATE]"
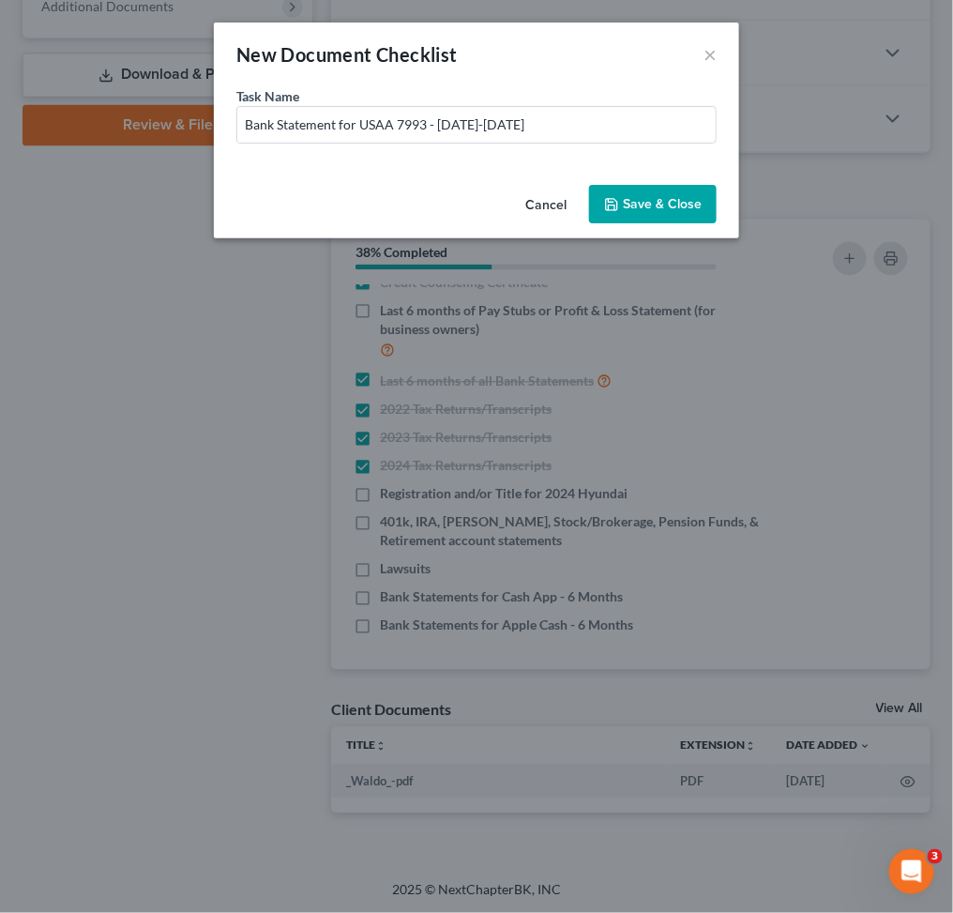
drag, startPoint x: 618, startPoint y: 196, endPoint x: 694, endPoint y: 257, distance: 97.4
click at [619, 197] on icon "button" at bounding box center [611, 204] width 15 height 15
